Goal: Check status: Check status

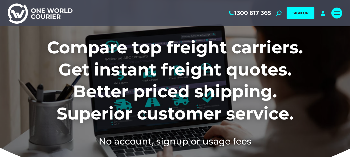
click at [334, 14] on link "Mobile menu icon" at bounding box center [337, 13] width 11 height 11
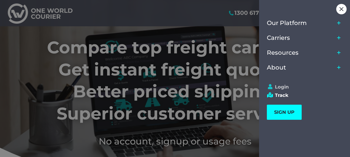
click at [279, 85] on link "Login" at bounding box center [302, 87] width 71 height 6
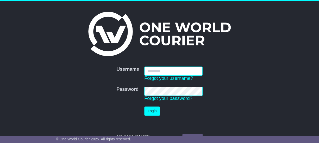
type input "**********"
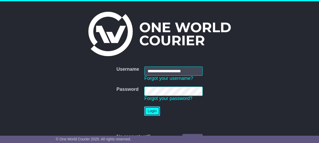
click at [150, 110] on button "Login" at bounding box center [152, 110] width 16 height 9
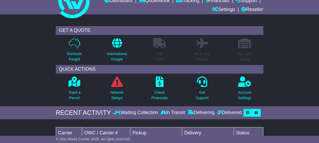
scroll to position [15, 0]
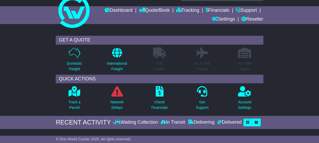
click at [147, 119] on div "Waiting Collection" at bounding box center [136, 122] width 44 height 6
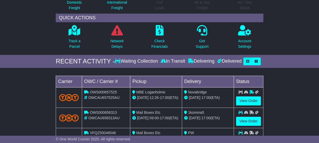
scroll to position [0, 0]
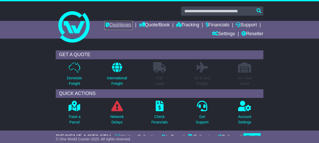
click at [121, 25] on link "Dashboard" at bounding box center [119, 25] width 28 height 9
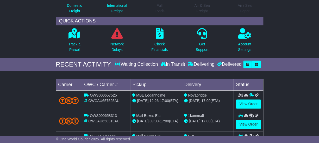
scroll to position [118, 0]
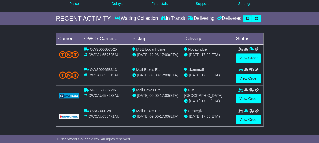
click at [153, 16] on div "Waiting Collection" at bounding box center [136, 19] width 44 height 6
click at [239, 99] on link "View Order" at bounding box center [248, 98] width 25 height 9
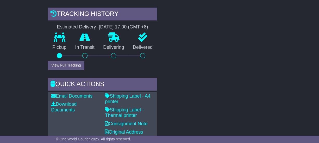
scroll to position [213, 0]
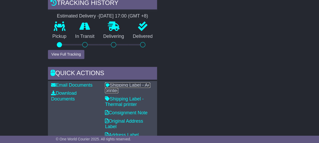
click at [125, 86] on link "Shipping Label - A4 printer" at bounding box center [127, 87] width 45 height 11
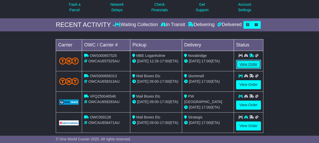
click at [239, 64] on link "View Order" at bounding box center [248, 64] width 25 height 9
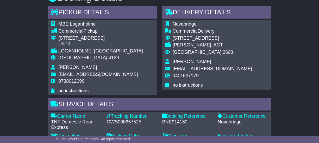
scroll to position [244, 0]
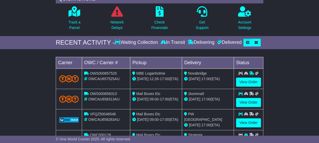
scroll to position [94, 0]
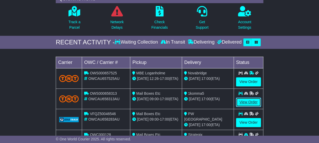
click at [247, 102] on link "View Order" at bounding box center [248, 101] width 25 height 9
click at [247, 100] on link "View Order" at bounding box center [248, 101] width 25 height 9
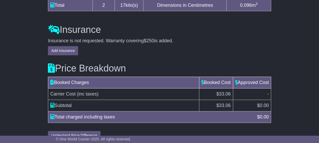
scroll to position [601, 0]
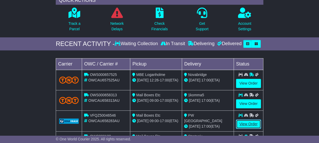
click at [239, 124] on link "View Order" at bounding box center [248, 123] width 25 height 9
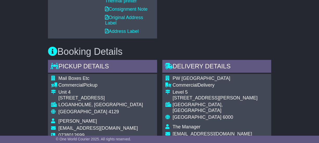
scroll to position [276, 0]
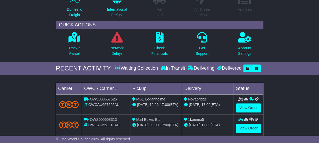
scroll to position [142, 0]
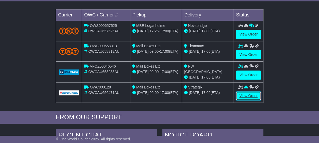
click at [255, 94] on link "View Order" at bounding box center [248, 95] width 25 height 9
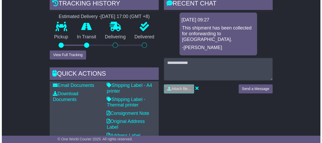
scroll to position [142, 0]
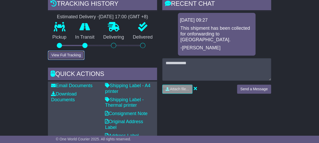
click at [79, 50] on button "View Full Tracking" at bounding box center [66, 54] width 36 height 9
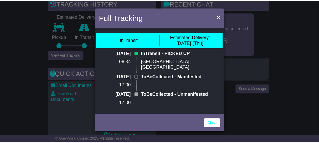
scroll to position [0, 0]
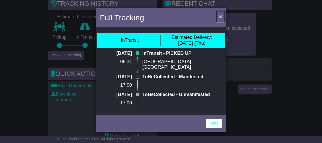
click at [221, 15] on span "×" at bounding box center [220, 17] width 3 height 6
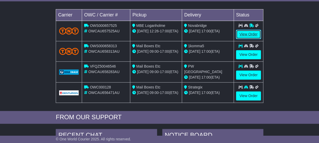
click at [247, 33] on link "View Order" at bounding box center [248, 34] width 25 height 9
click at [247, 53] on link "View Order" at bounding box center [248, 54] width 25 height 9
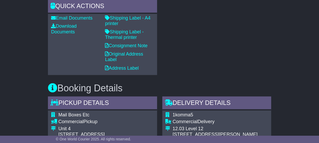
scroll to position [402, 0]
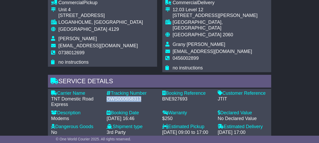
drag, startPoint x: 107, startPoint y: 88, endPoint x: 140, endPoint y: 86, distance: 33.9
click at [142, 96] on div "OWS000658313" at bounding box center [131, 99] width 50 height 6
copy div "OWS000658313"
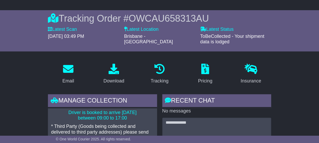
scroll to position [0, 0]
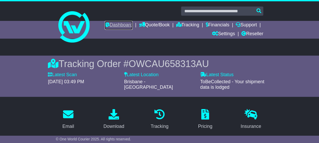
click at [123, 26] on link "Dashboard" at bounding box center [119, 25] width 28 height 9
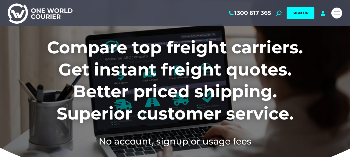
click at [337, 11] on div "Mobile menu icon" at bounding box center [337, 13] width 6 height 4
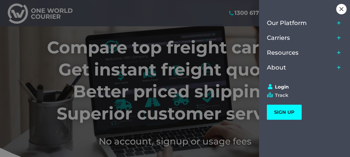
click at [280, 95] on link "Track" at bounding box center [302, 95] width 71 height 6
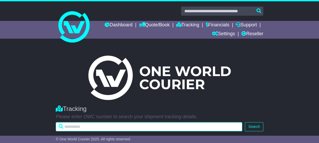
paste input "**********"
type input "**********"
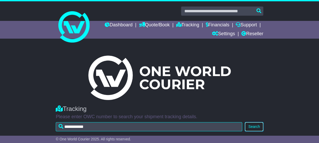
click at [255, 126] on button "Search" at bounding box center [253, 126] width 18 height 9
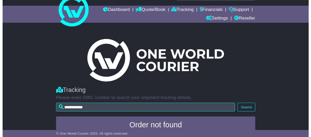
scroll to position [40, 0]
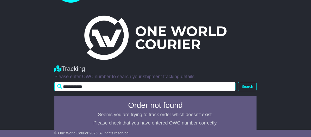
click at [110, 84] on input "**********" at bounding box center [144, 86] width 181 height 9
type input "**********"
click at [238, 82] on button "Search" at bounding box center [247, 86] width 18 height 9
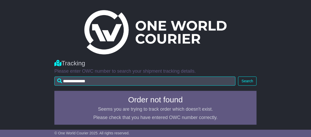
scroll to position [46, 0]
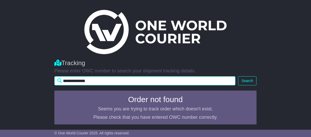
click at [109, 81] on input "**********" at bounding box center [144, 80] width 181 height 9
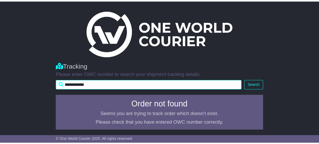
scroll to position [39, 0]
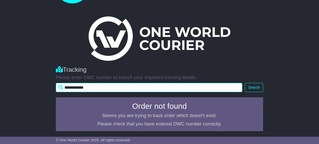
type input "**********"
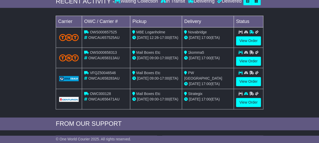
scroll to position [133, 0]
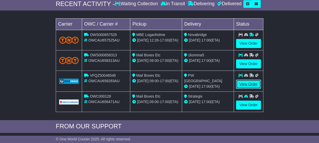
click at [238, 83] on link "View Order" at bounding box center [248, 83] width 25 height 9
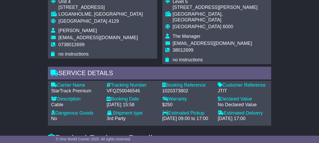
scroll to position [449, 0]
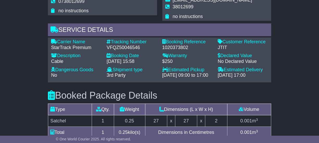
drag, startPoint x: 105, startPoint y: 40, endPoint x: 108, endPoint y: 39, distance: 2.8
click at [106, 40] on div "Tracking Number - VFQZ50046546" at bounding box center [131, 44] width 55 height 11
drag, startPoint x: 107, startPoint y: 41, endPoint x: 146, endPoint y: 40, distance: 38.8
click at [146, 45] on div "VFQZ50046546" at bounding box center [131, 48] width 50 height 6
copy div "VFQZ50046546"
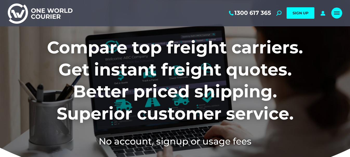
click at [339, 13] on span "Mobile menu icon" at bounding box center [337, 13] width 6 height 1
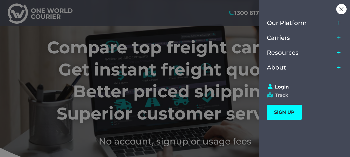
click at [284, 97] on link "Track" at bounding box center [302, 95] width 71 height 6
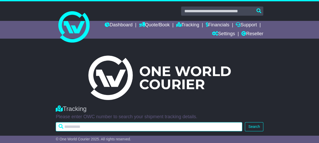
click at [105, 127] on input "text" at bounding box center [149, 126] width 186 height 9
drag, startPoint x: 75, startPoint y: 125, endPoint x: 68, endPoint y: 128, distance: 7.4
paste input "**********"
type input "**********"
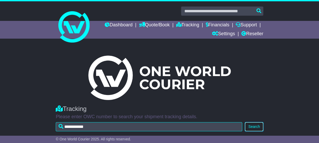
click at [260, 125] on button "Search" at bounding box center [253, 126] width 18 height 9
